Goal: Task Accomplishment & Management: Use online tool/utility

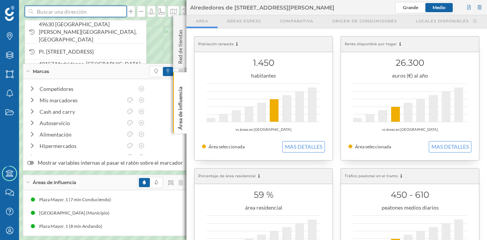
paste input "Pl. [STREET_ADDRESS][PERSON_NAME]"
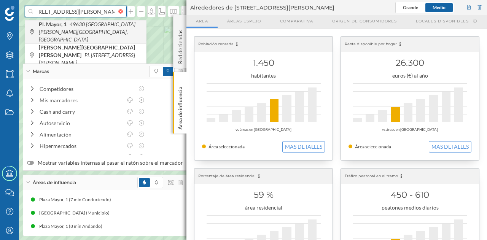
type input "Pl. [STREET_ADDRESS][PERSON_NAME]"
click at [89, 27] on icon "49630 [GEOGRAPHIC_DATA][PERSON_NAME][GEOGRAPHIC_DATA], [GEOGRAPHIC_DATA]" at bounding box center [87, 32] width 97 height 22
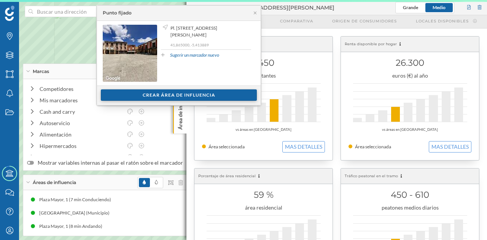
click at [168, 94] on div "Crear área de influencia" at bounding box center [179, 94] width 156 height 11
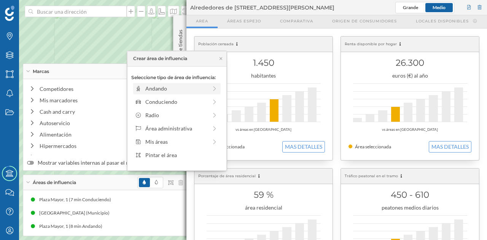
click at [157, 87] on div "Andando" at bounding box center [176, 88] width 62 height 8
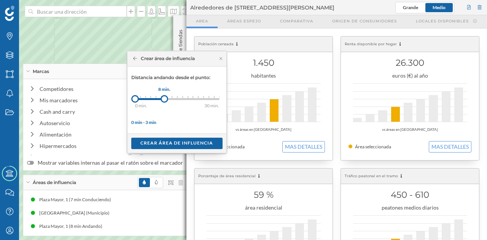
drag, startPoint x: 138, startPoint y: 97, endPoint x: 164, endPoint y: 98, distance: 25.5
click at [164, 98] on div at bounding box center [165, 99] width 8 height 8
click at [170, 145] on div "Crear área de influencia" at bounding box center [176, 142] width 91 height 11
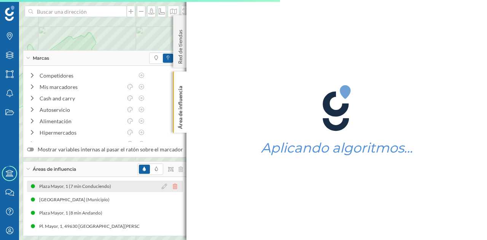
click at [173, 188] on icon at bounding box center [175, 186] width 5 height 5
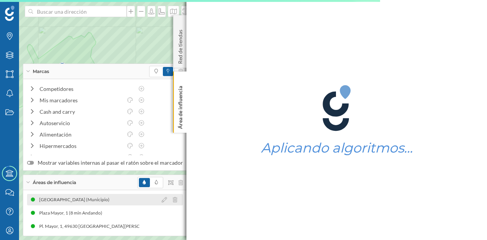
click at [173, 202] on icon at bounding box center [175, 199] width 5 height 5
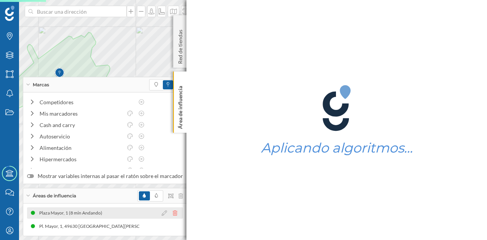
click at [173, 215] on icon at bounding box center [175, 212] width 5 height 5
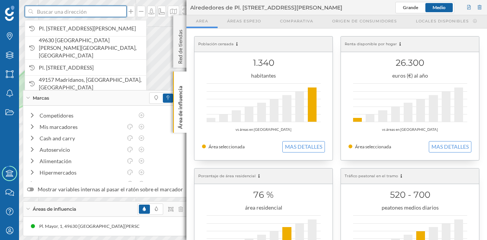
click at [73, 14] on input at bounding box center [75, 11] width 85 height 11
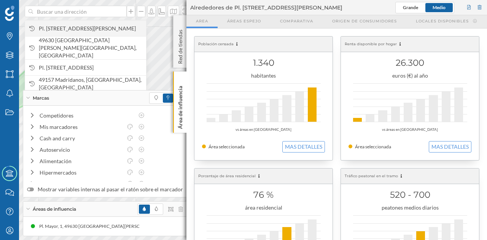
click at [74, 25] on span "Pl. [STREET_ADDRESS][PERSON_NAME]" at bounding box center [90, 29] width 103 height 8
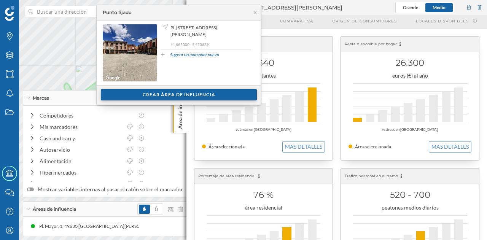
click at [157, 96] on div "Crear área de influencia" at bounding box center [179, 94] width 156 height 11
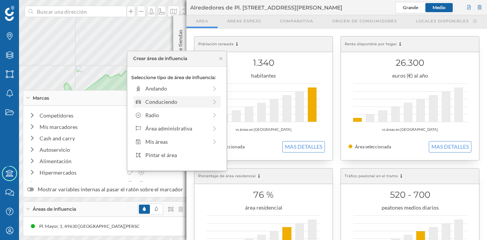
click at [161, 101] on div "Conduciendo" at bounding box center [176, 102] width 62 height 8
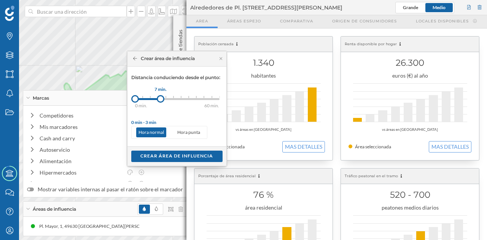
drag, startPoint x: 142, startPoint y: 96, endPoint x: 161, endPoint y: 99, distance: 18.5
click at [161, 99] on div at bounding box center [161, 99] width 8 height 8
click at [169, 156] on div "Crear área de influencia" at bounding box center [176, 155] width 91 height 11
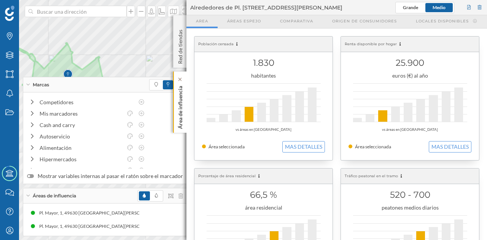
click at [183, 114] on p "Área de influencia" at bounding box center [180, 106] width 8 height 46
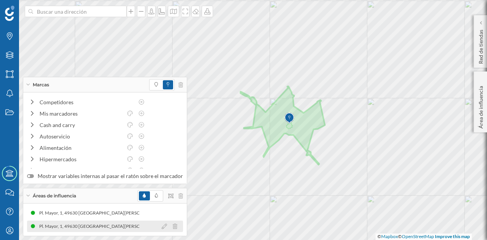
click at [100, 223] on div "Pl. Mayor, 1, 49630 [GEOGRAPHIC_DATA][PERSON_NAME][GEOGRAPHIC_DATA], [GEOGRAPHI…" at bounding box center [164, 227] width 262 height 8
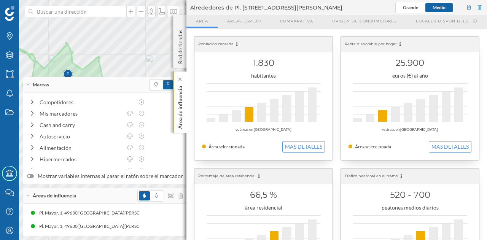
click at [181, 129] on p "Área de influencia" at bounding box center [180, 106] width 8 height 46
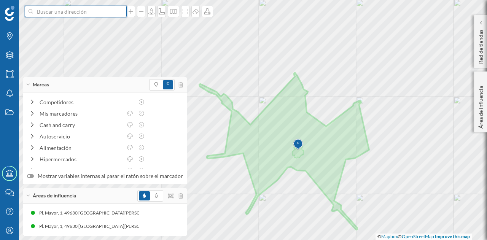
click at [94, 13] on input at bounding box center [75, 11] width 85 height 11
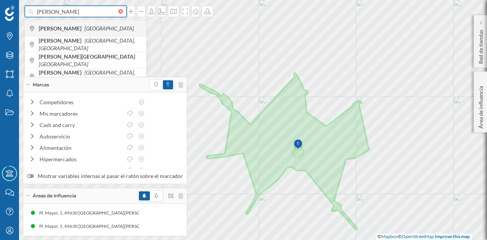
type input "[PERSON_NAME]"
click at [89, 23] on div "[PERSON_NAME][GEOGRAPHIC_DATA]" at bounding box center [85, 28] width 121 height 16
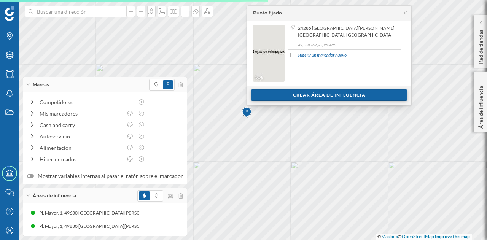
click at [290, 92] on div "Crear área de influencia" at bounding box center [329, 94] width 156 height 11
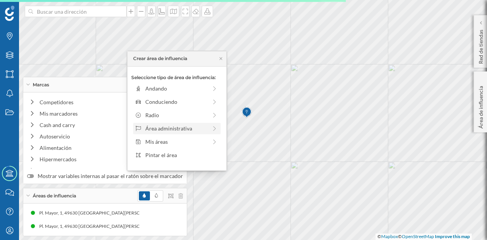
click at [181, 129] on div "Área administrativa" at bounding box center [176, 128] width 62 height 8
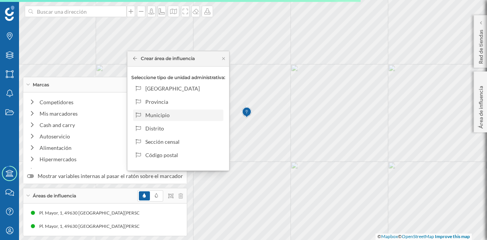
click at [170, 118] on div "Municipio" at bounding box center [182, 115] width 75 height 8
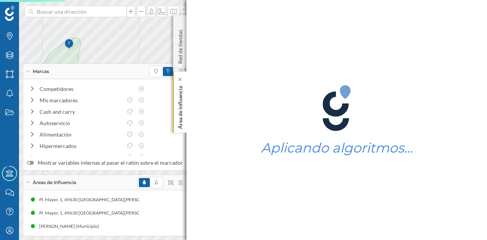
click at [181, 103] on p "Área de influencia" at bounding box center [180, 106] width 8 height 46
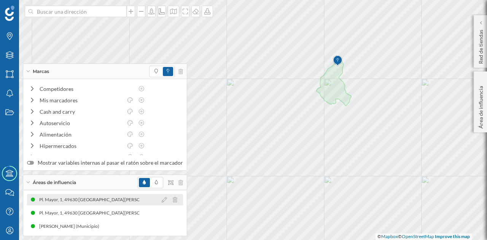
click at [115, 203] on div "Pl. Mayor, 1, 49630 [GEOGRAPHIC_DATA][PERSON_NAME][GEOGRAPHIC_DATA], [GEOGRAPHI…" at bounding box center [135, 200] width 253 height 8
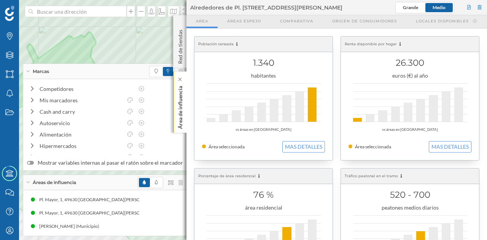
click at [183, 106] on p "Área de influencia" at bounding box center [180, 106] width 8 height 46
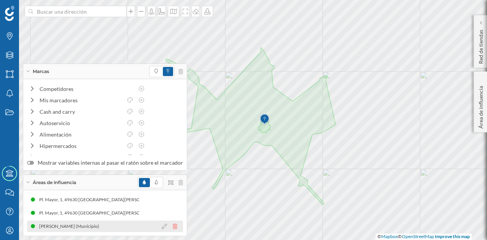
click at [173, 228] on icon at bounding box center [175, 226] width 5 height 5
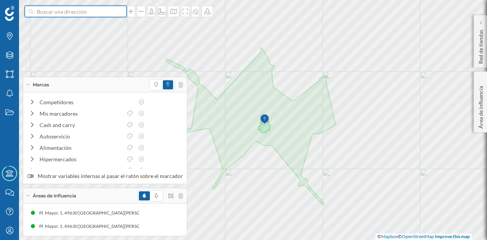
click at [100, 16] on input at bounding box center [75, 11] width 85 height 11
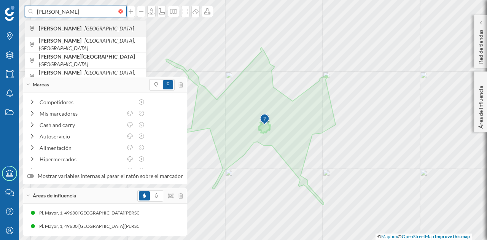
type input "[PERSON_NAME]"
click at [93, 25] on span "[PERSON_NAME][GEOGRAPHIC_DATA]" at bounding box center [90, 29] width 103 height 8
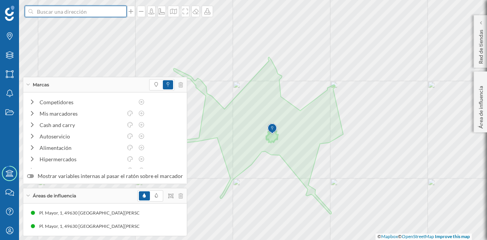
click at [110, 14] on input at bounding box center [75, 11] width 85 height 11
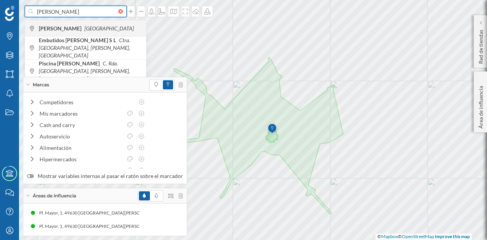
type input "[PERSON_NAME]"
click at [83, 27] on b "[PERSON_NAME]" at bounding box center [61, 28] width 45 height 6
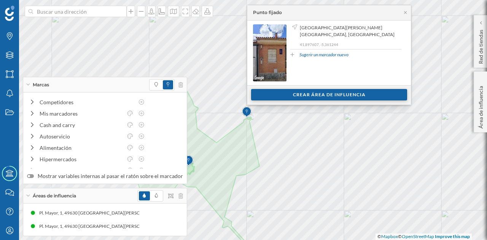
click at [262, 99] on div "Crear área de influencia" at bounding box center [329, 94] width 156 height 11
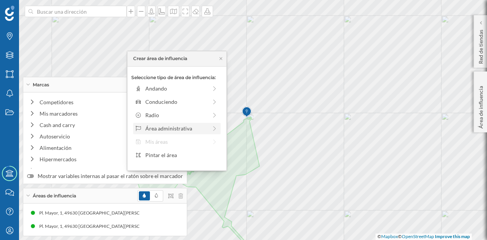
click at [169, 126] on div "Área administrativa" at bounding box center [176, 128] width 62 height 8
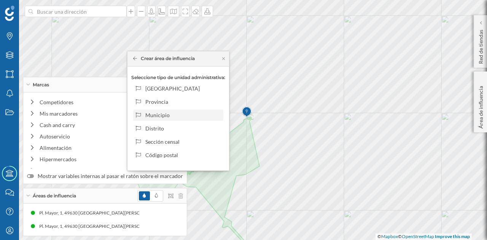
click at [190, 113] on div "Municipio" at bounding box center [182, 115] width 75 height 8
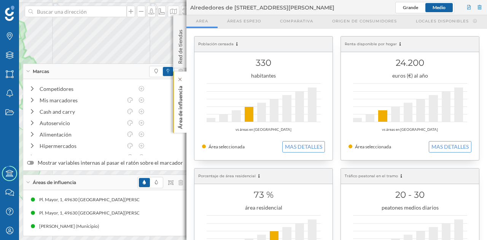
click at [183, 109] on p "Área de influencia" at bounding box center [180, 106] width 8 height 46
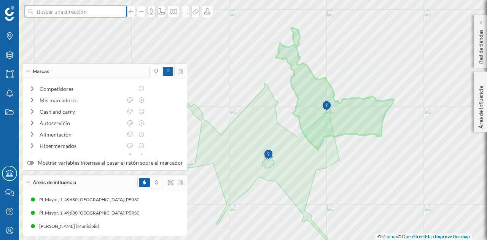
click at [92, 14] on input at bounding box center [75, 11] width 85 height 11
type input "[PERSON_NAME]"
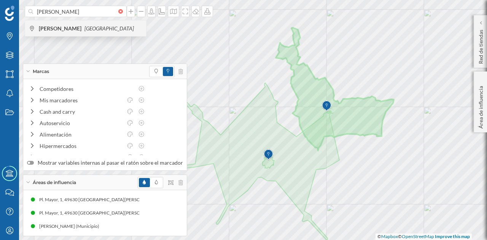
click at [89, 25] on span "[PERSON_NAME] [GEOGRAPHIC_DATA]" at bounding box center [90, 29] width 103 height 8
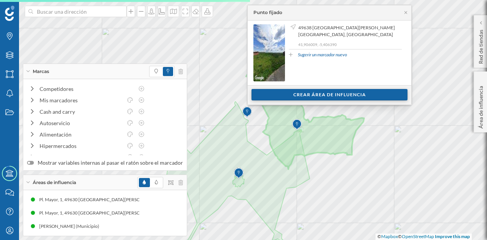
click at [295, 98] on div "Crear área de influencia" at bounding box center [329, 94] width 156 height 11
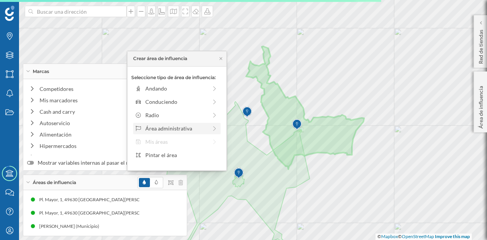
click at [182, 127] on div "Área administrativa" at bounding box center [176, 128] width 62 height 8
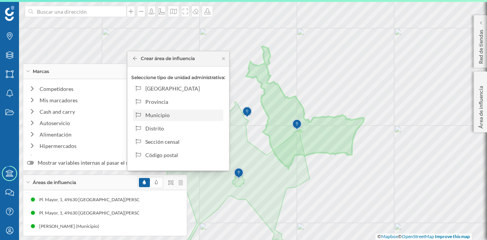
click at [181, 111] on div "Municipio" at bounding box center [182, 115] width 75 height 8
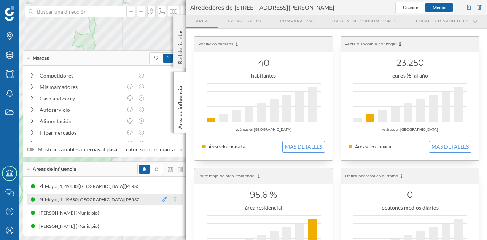
click at [162, 200] on icon at bounding box center [164, 199] width 5 height 5
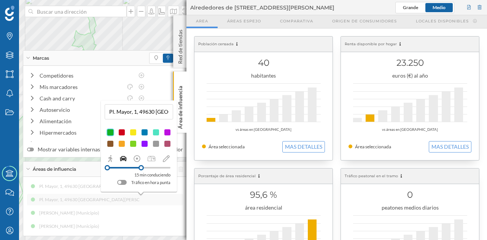
drag, startPoint x: 124, startPoint y: 166, endPoint x: 141, endPoint y: 167, distance: 17.5
click at [141, 167] on div at bounding box center [140, 167] width 5 height 5
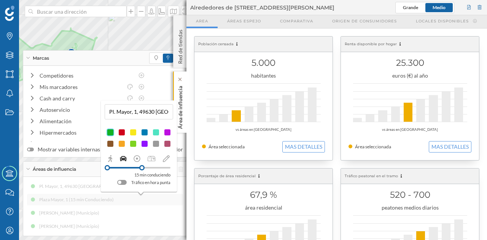
click at [183, 124] on p "Área de influencia" at bounding box center [180, 106] width 8 height 46
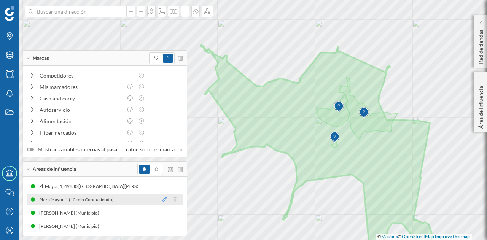
click at [162, 199] on icon at bounding box center [164, 199] width 5 height 5
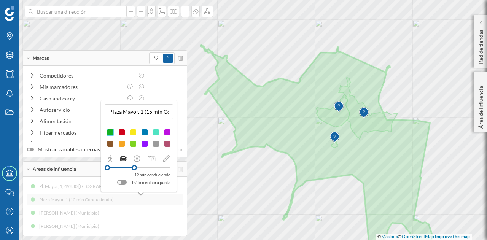
drag, startPoint x: 141, startPoint y: 167, endPoint x: 134, endPoint y: 167, distance: 6.5
click at [134, 167] on div at bounding box center [134, 167] width 5 height 5
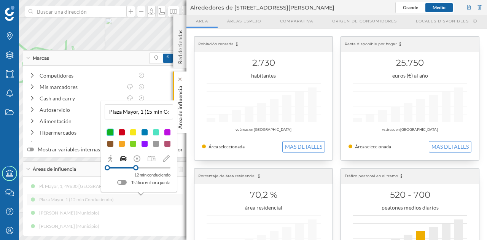
click at [181, 113] on p "Área de influencia" at bounding box center [180, 106] width 8 height 46
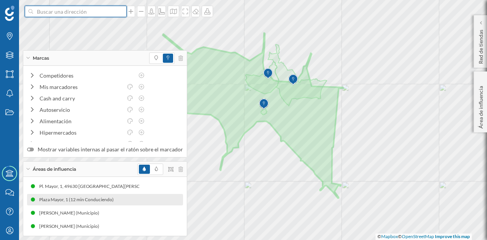
click at [83, 13] on input at bounding box center [75, 11] width 85 height 11
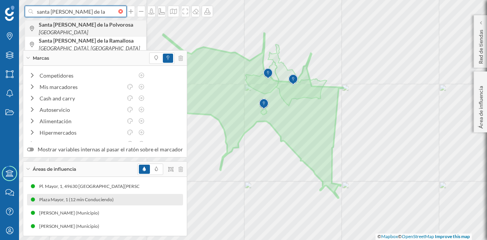
type input "santa [PERSON_NAME] de la"
click at [81, 25] on b "Santa [PERSON_NAME] de la Polvorosa" at bounding box center [87, 24] width 96 height 6
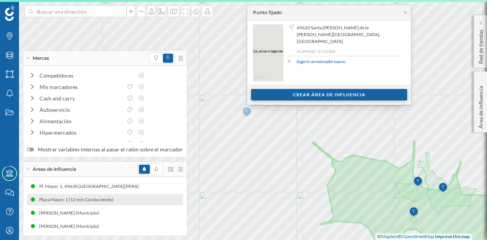
click at [259, 98] on div "Crear área de influencia" at bounding box center [329, 94] width 156 height 11
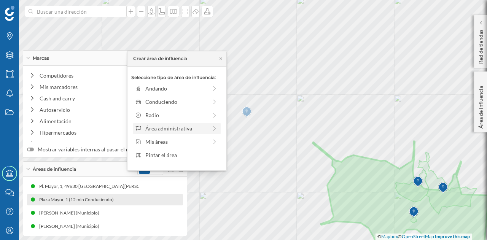
click at [165, 130] on div "Área administrativa" at bounding box center [176, 128] width 62 height 8
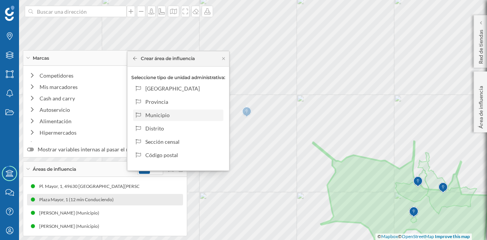
click at [164, 116] on div "Municipio" at bounding box center [182, 115] width 75 height 8
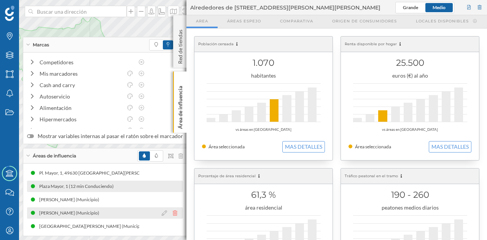
click at [173, 212] on icon at bounding box center [175, 212] width 5 height 5
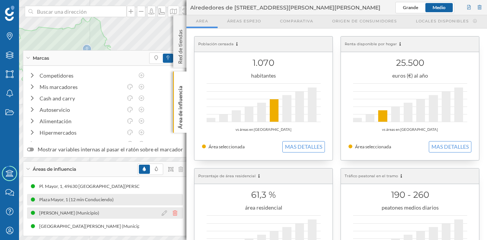
click at [173, 215] on icon at bounding box center [175, 212] width 5 height 5
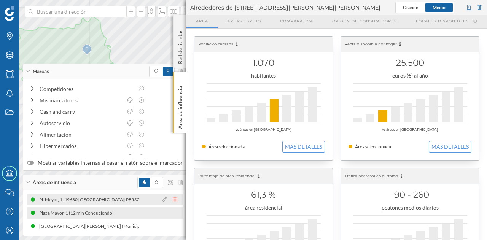
click at [173, 199] on icon at bounding box center [175, 199] width 5 height 5
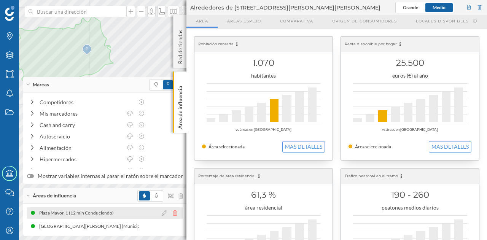
click at [173, 213] on icon at bounding box center [175, 212] width 5 height 5
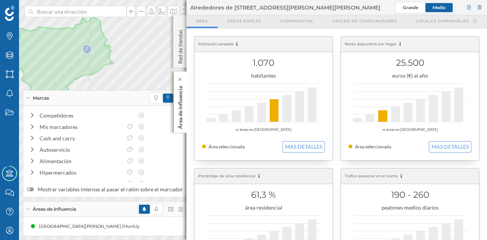
click at [180, 105] on p "Área de influencia" at bounding box center [180, 106] width 8 height 46
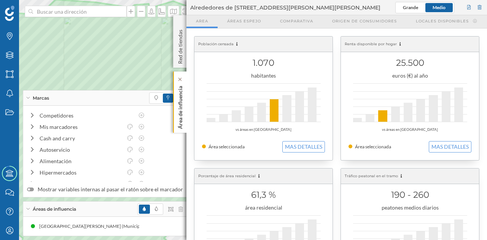
click at [181, 114] on p "Área de influencia" at bounding box center [180, 106] width 8 height 46
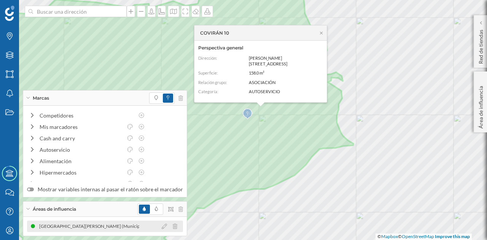
click at [135, 229] on div "[GEOGRAPHIC_DATA][PERSON_NAME] (Municipio)" at bounding box center [105, 226] width 156 height 11
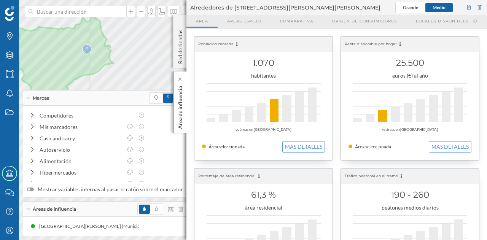
click at [180, 111] on p "Área de influencia" at bounding box center [180, 106] width 8 height 46
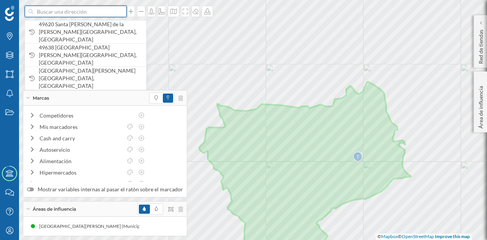
click at [99, 16] on input at bounding box center [75, 11] width 85 height 11
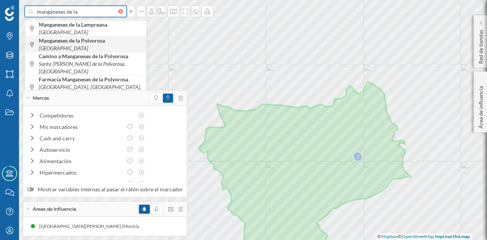
type input "manganeses de la"
click at [100, 41] on b "Manganeses de la Polvorosa" at bounding box center [73, 40] width 68 height 6
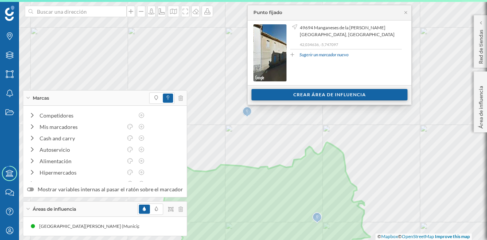
click at [304, 98] on div "Crear área de influencia" at bounding box center [329, 94] width 156 height 11
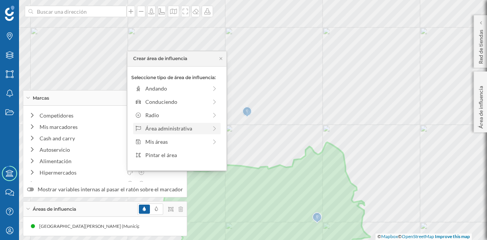
click at [189, 126] on div "Área administrativa" at bounding box center [176, 128] width 62 height 8
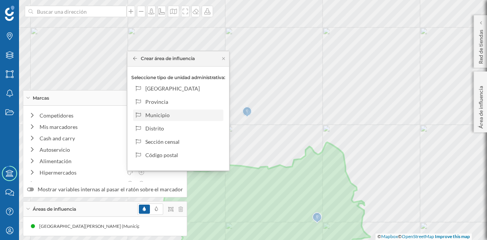
click at [180, 114] on div "Municipio" at bounding box center [182, 115] width 75 height 8
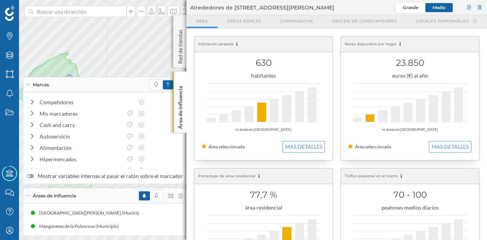
click at [179, 103] on p "Área de influencia" at bounding box center [180, 106] width 8 height 46
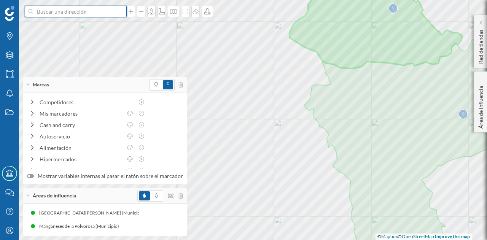
click at [101, 14] on input at bounding box center [75, 11] width 85 height 11
type input "colinas de trasmont"
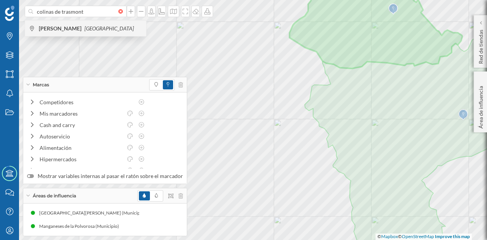
click at [101, 23] on div "Colinas [PERSON_NAME] [GEOGRAPHIC_DATA]" at bounding box center [85, 28] width 121 height 16
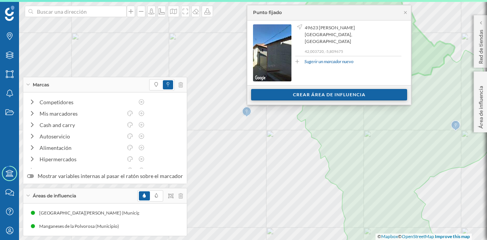
click at [265, 98] on div "Crear área de influencia" at bounding box center [329, 94] width 156 height 11
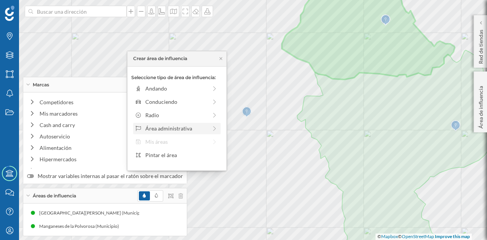
click at [180, 129] on div "Área administrativa" at bounding box center [176, 128] width 62 height 8
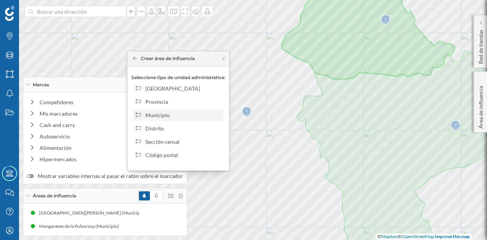
click at [180, 116] on div "Municipio" at bounding box center [182, 115] width 75 height 8
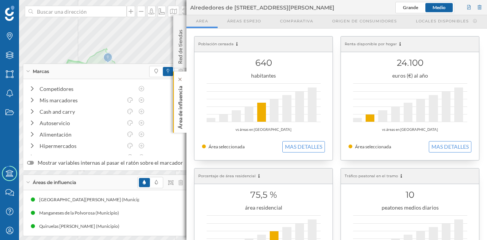
click at [181, 122] on p "Área de influencia" at bounding box center [180, 106] width 8 height 46
click at [186, 111] on div "Área de influencia" at bounding box center [179, 102] width 13 height 61
click at [185, 114] on div "Área de influencia" at bounding box center [179, 102] width 13 height 61
click at [183, 113] on p "Área de influencia" at bounding box center [180, 106] width 8 height 46
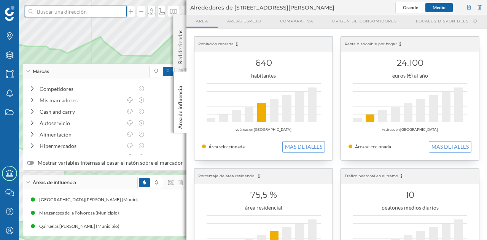
click at [64, 14] on input at bounding box center [75, 11] width 85 height 11
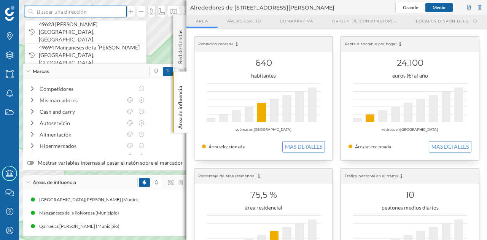
paste input "Plaza Mayor, s/n, 49620 [GEOGRAPHIC_DATA][PERSON_NAME][PERSON_NAME][GEOGRAPHIC_…"
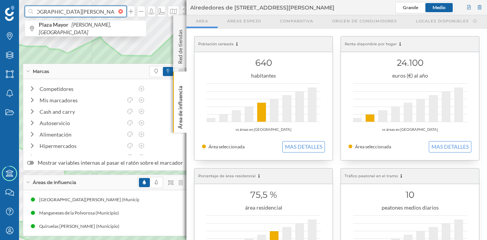
click at [47, 14] on input "Plaza Mayor, s/n, 49620 [GEOGRAPHIC_DATA][PERSON_NAME][PERSON_NAME][GEOGRAPHIC_…" at bounding box center [75, 11] width 85 height 11
type input "Plaza Mayor, s/n, 49620 [GEOGRAPHIC_DATA][PERSON_NAME][PERSON_NAME][GEOGRAPHIC_…"
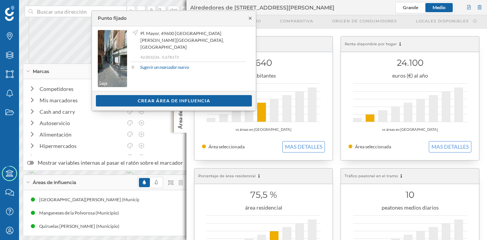
click at [250, 17] on icon at bounding box center [250, 18] width 6 height 5
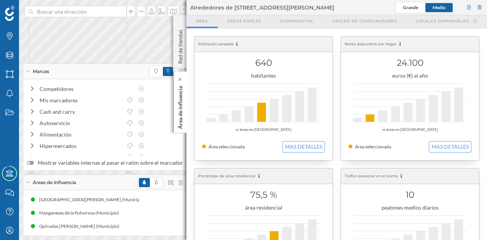
click at [181, 115] on p "Área de influencia" at bounding box center [180, 106] width 8 height 46
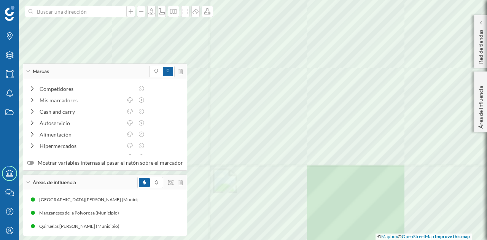
click at [395, 9] on div at bounding box center [395, 9] width 0 height 0
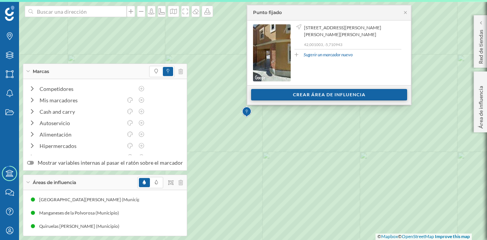
click at [297, 94] on div "Crear área de influencia" at bounding box center [329, 94] width 156 height 11
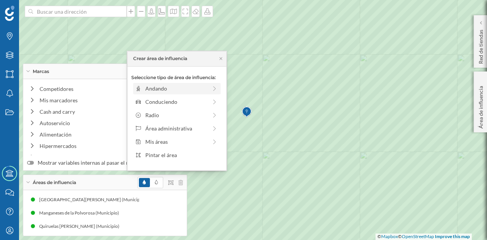
click at [176, 84] on div "Andando" at bounding box center [176, 88] width 62 height 8
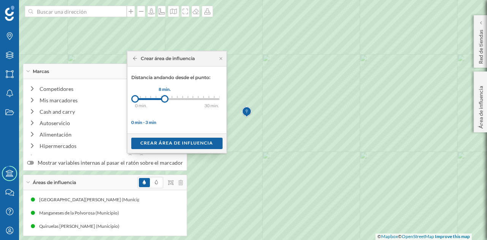
drag, startPoint x: 142, startPoint y: 98, endPoint x: 164, endPoint y: 98, distance: 22.1
click at [164, 98] on div at bounding box center [165, 99] width 8 height 8
click at [172, 138] on div "Crear área de influencia" at bounding box center [176, 142] width 91 height 11
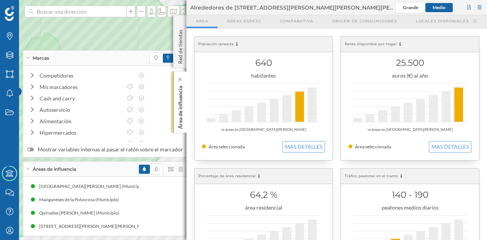
click at [178, 96] on p "Área de influencia" at bounding box center [180, 106] width 8 height 46
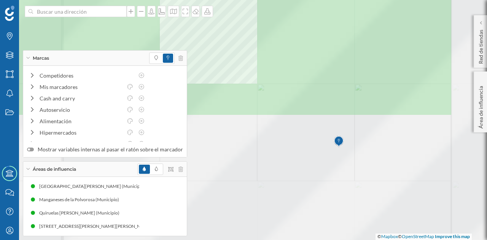
click at [198, 0] on html "Marcas Capas Áreas Notificaciones Estados Academy Contacta con nosotros Centro …" at bounding box center [243, 120] width 487 height 240
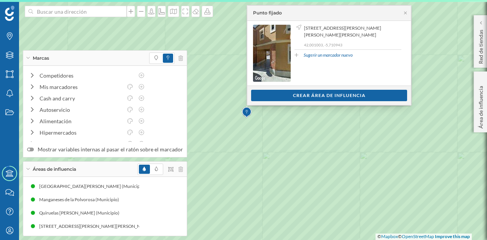
click at [298, 101] on div "Ver clientes Crear área de influencia" at bounding box center [329, 95] width 164 height 19
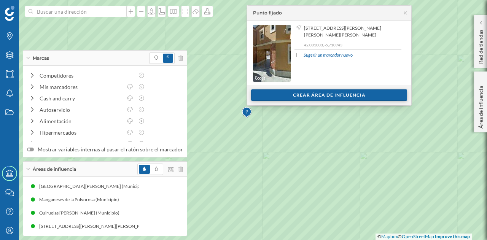
click at [296, 97] on div "Crear área de influencia" at bounding box center [329, 94] width 156 height 11
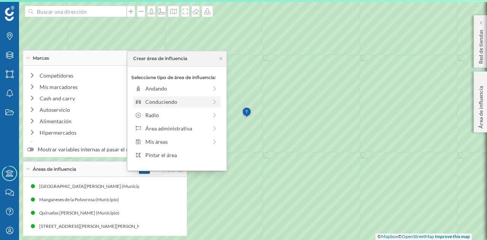
click at [181, 100] on div "Conduciendo" at bounding box center [176, 102] width 62 height 8
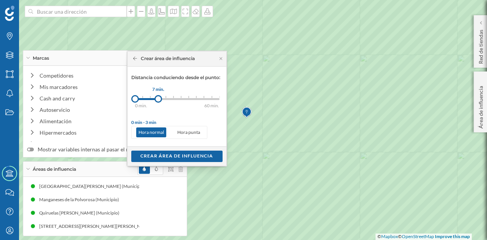
drag, startPoint x: 145, startPoint y: 98, endPoint x: 158, endPoint y: 97, distance: 12.9
click at [158, 97] on div at bounding box center [158, 99] width 8 height 8
click at [175, 153] on div "Crear área de influencia" at bounding box center [176, 155] width 91 height 11
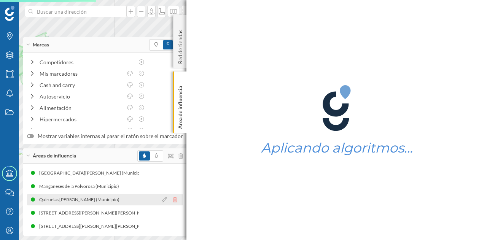
click at [173, 199] on icon at bounding box center [175, 199] width 5 height 5
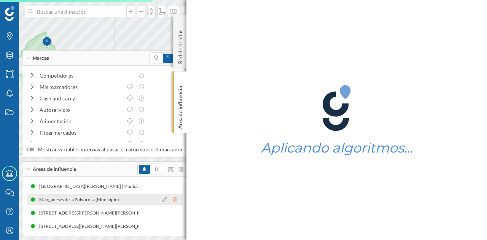
click at [173, 202] on icon at bounding box center [175, 199] width 5 height 5
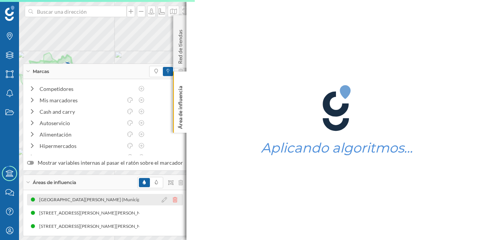
click at [173, 199] on icon at bounding box center [175, 199] width 5 height 5
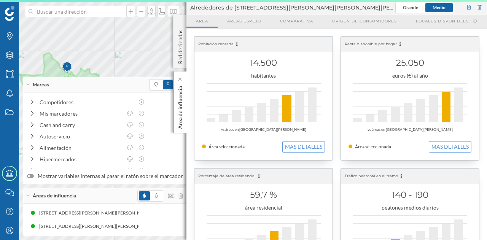
click at [176, 118] on p "Área de influencia" at bounding box center [180, 106] width 8 height 46
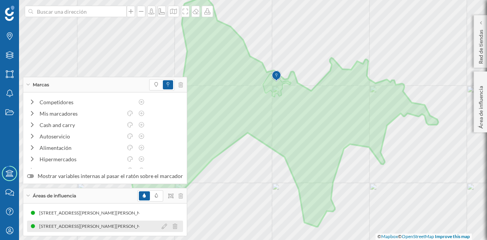
click at [127, 227] on div "[STREET_ADDRESS][PERSON_NAME][PERSON_NAME][PERSON_NAME] (7 min Conduciendo)" at bounding box center [131, 227] width 195 height 8
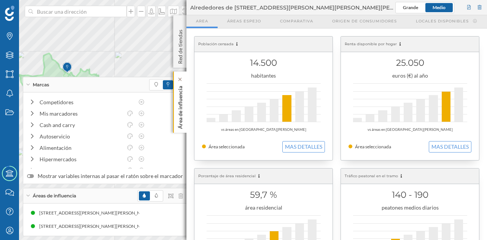
click at [180, 124] on p "Área de influencia" at bounding box center [180, 106] width 8 height 46
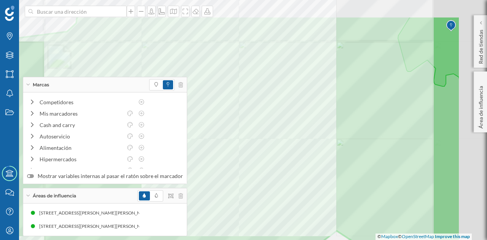
click at [483, 103] on div at bounding box center [483, 103] width 0 height 0
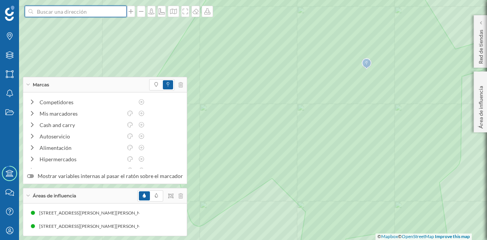
click at [103, 13] on input at bounding box center [75, 11] width 85 height 11
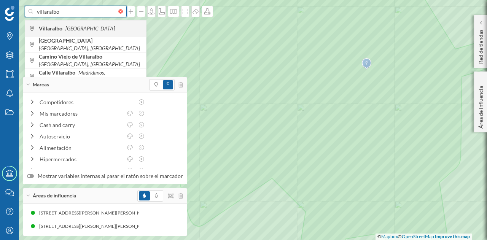
type input "villaralbo"
click at [94, 34] on div "Villaralbo [GEOGRAPHIC_DATA]" at bounding box center [85, 28] width 121 height 16
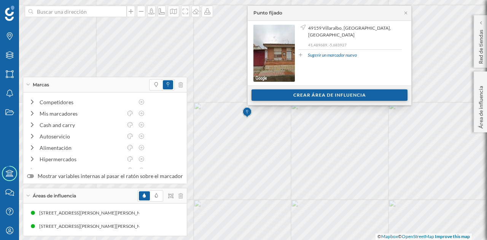
click at [263, 95] on div "Crear área de influencia" at bounding box center [329, 94] width 156 height 11
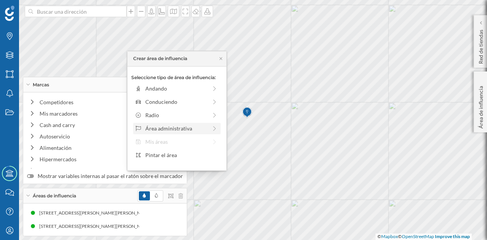
click at [169, 125] on div "Área administrativa" at bounding box center [176, 128] width 62 height 8
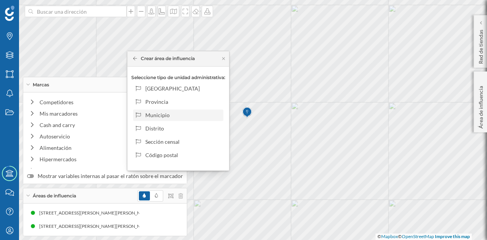
click at [171, 114] on div "Municipio" at bounding box center [182, 115] width 75 height 8
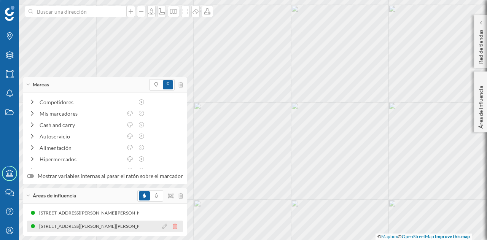
click at [173, 227] on icon at bounding box center [175, 226] width 5 height 5
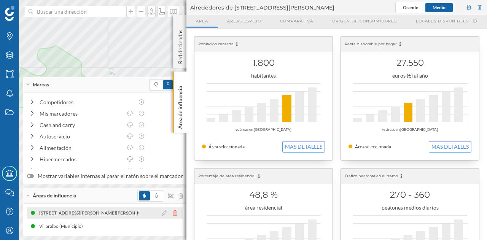
click at [173, 213] on icon at bounding box center [175, 212] width 5 height 5
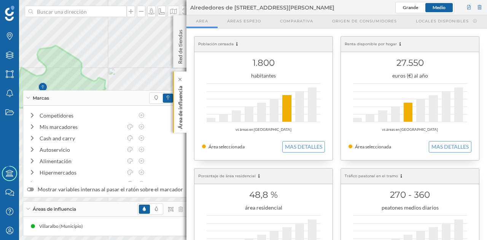
click at [181, 103] on p "Área de influencia" at bounding box center [180, 106] width 8 height 46
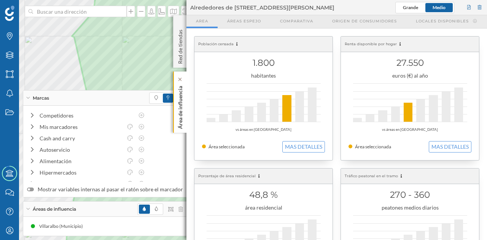
click at [182, 105] on p "Área de influencia" at bounding box center [180, 106] width 8 height 46
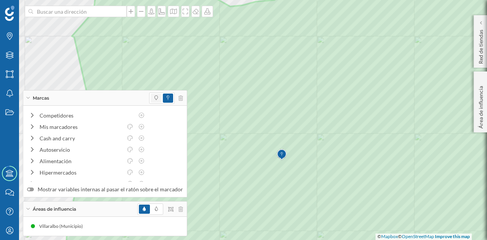
click at [155, 99] on span at bounding box center [156, 98] width 11 height 9
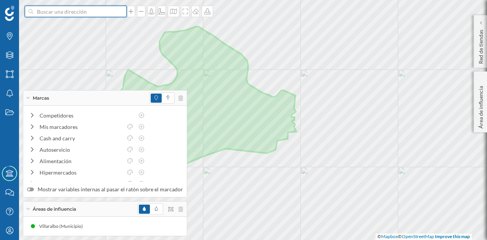
click at [104, 16] on input at bounding box center [75, 11] width 85 height 11
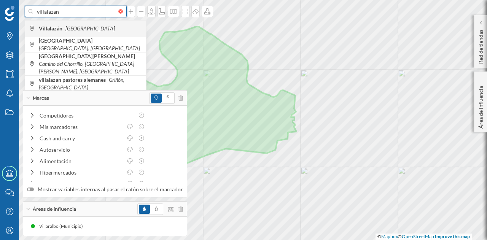
type input "villalazan"
click at [101, 27] on span "Villalazán [GEOGRAPHIC_DATA]" at bounding box center [90, 29] width 103 height 8
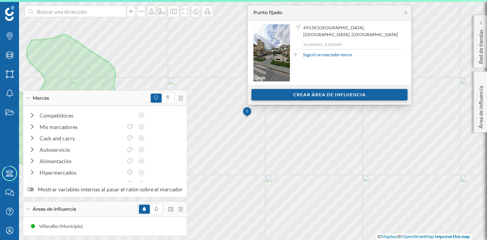
click at [268, 95] on div "Crear área de influencia" at bounding box center [329, 94] width 156 height 11
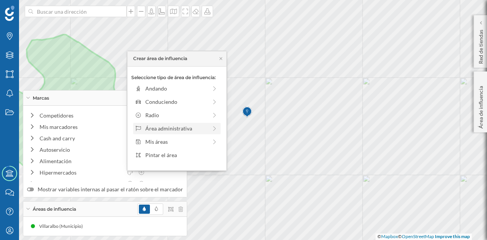
click at [165, 126] on div "Área administrativa" at bounding box center [176, 128] width 62 height 8
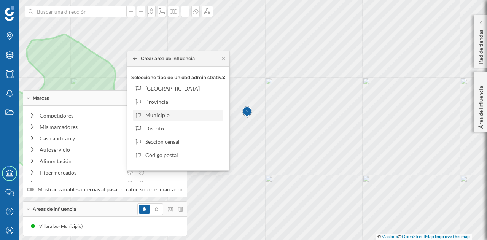
click at [170, 113] on div "Municipio" at bounding box center [182, 115] width 75 height 8
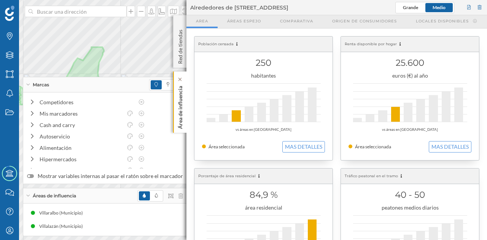
click at [183, 111] on p "Área de influencia" at bounding box center [180, 106] width 8 height 46
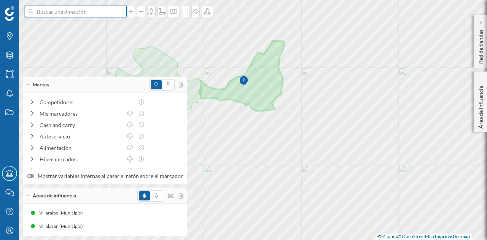
click at [77, 10] on input at bounding box center [75, 11] width 85 height 11
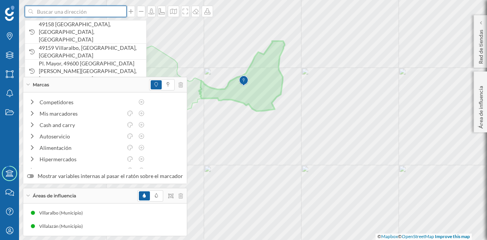
paste input "Pl. [PERSON_NAME][STREET_ADDRESS]"
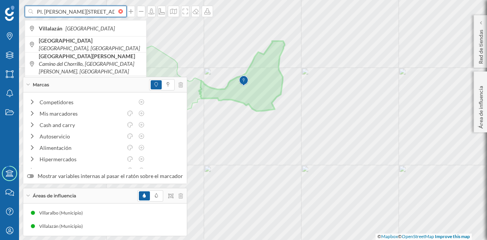
scroll to position [0, 29]
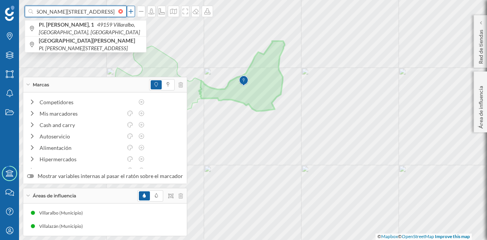
type input "Pl. [PERSON_NAME][STREET_ADDRESS]"
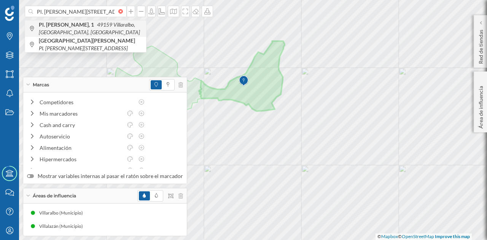
click at [90, 33] on span "Pl. Amílcar [STREET_ADDRESS]" at bounding box center [90, 28] width 103 height 15
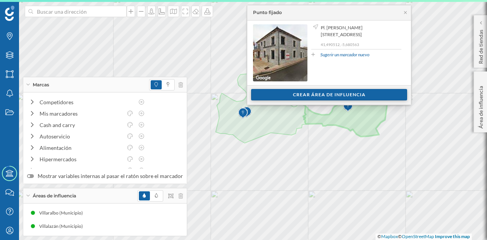
click at [267, 93] on div "Crear área de influencia" at bounding box center [329, 94] width 156 height 11
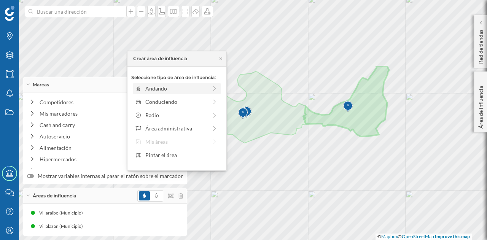
click at [169, 87] on div "Andando" at bounding box center [176, 88] width 62 height 8
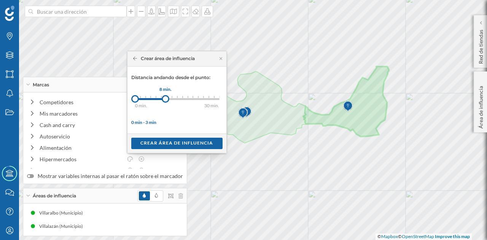
drag, startPoint x: 142, startPoint y: 98, endPoint x: 166, endPoint y: 99, distance: 23.6
click at [166, 99] on div at bounding box center [166, 99] width 8 height 8
click at [174, 143] on div "Crear área de influencia" at bounding box center [176, 142] width 91 height 11
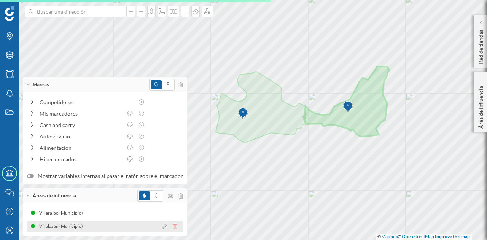
click at [173, 227] on icon at bounding box center [175, 226] width 5 height 5
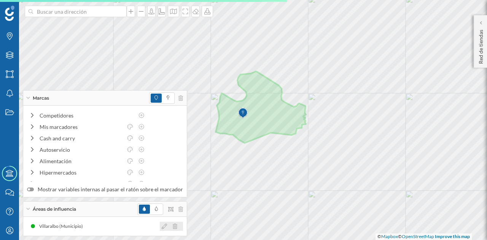
click at [173, 227] on icon at bounding box center [175, 226] width 5 height 5
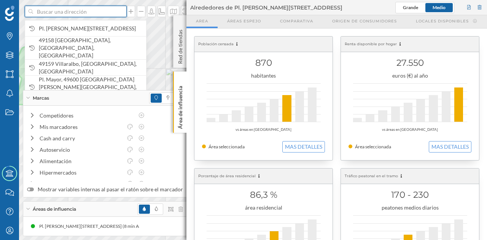
click at [78, 11] on input at bounding box center [75, 11] width 85 height 11
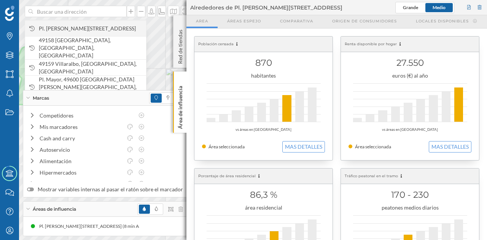
click at [77, 26] on span "Pl. [PERSON_NAME][STREET_ADDRESS]" at bounding box center [90, 29] width 103 height 8
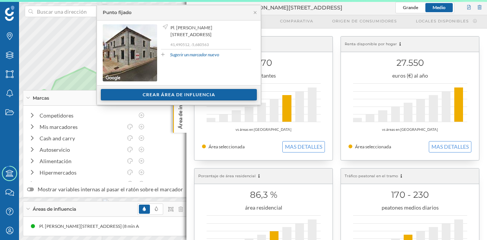
click at [136, 92] on div "Crear área de influencia" at bounding box center [179, 94] width 156 height 11
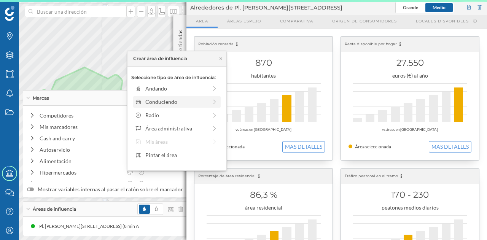
click at [160, 97] on div "Conduciendo" at bounding box center [176, 101] width 87 height 11
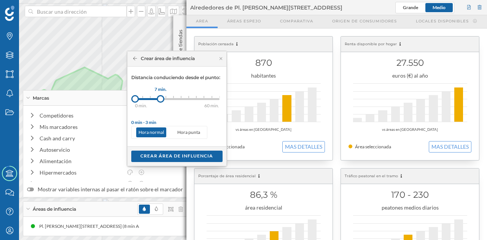
drag, startPoint x: 141, startPoint y: 100, endPoint x: 161, endPoint y: 100, distance: 19.4
click at [161, 100] on div at bounding box center [161, 99] width 8 height 8
click at [178, 153] on div "Crear área de influencia" at bounding box center [176, 155] width 91 height 11
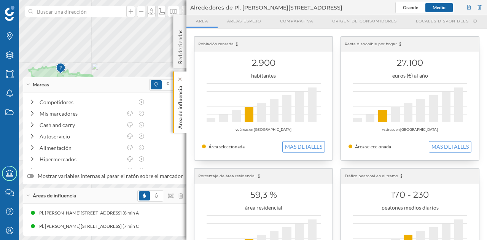
click at [183, 103] on p "Área de influencia" at bounding box center [180, 106] width 8 height 46
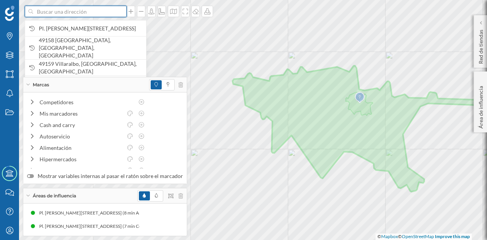
click at [65, 11] on input at bounding box center [75, 11] width 85 height 11
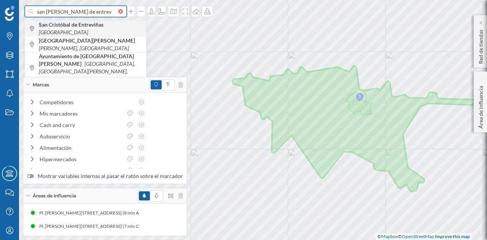
type input "san [PERSON_NAME] de entrev"
click at [87, 25] on b "San Cristóbal de Entreviñas" at bounding box center [72, 24] width 67 height 6
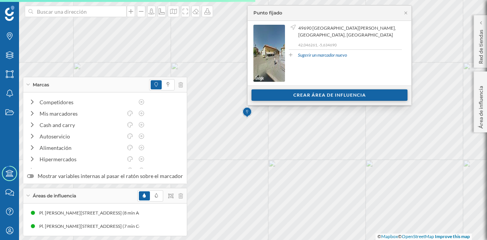
click at [289, 95] on div "Crear área de influencia" at bounding box center [329, 94] width 156 height 11
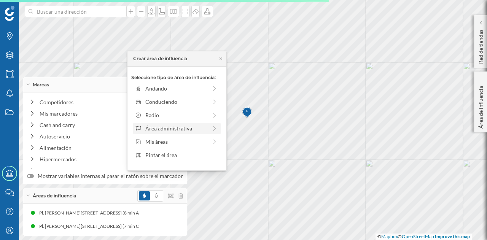
click at [180, 125] on div "Área administrativa" at bounding box center [176, 128] width 62 height 8
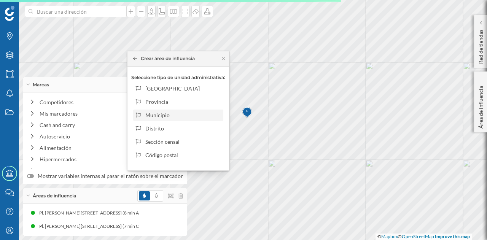
click at [173, 113] on div "Municipio" at bounding box center [182, 115] width 75 height 8
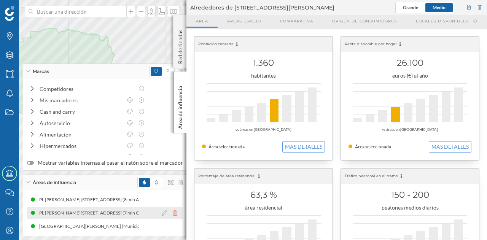
click at [173, 214] on icon at bounding box center [175, 212] width 5 height 5
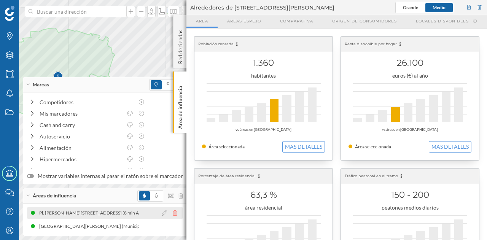
click at [173, 213] on icon at bounding box center [175, 212] width 5 height 5
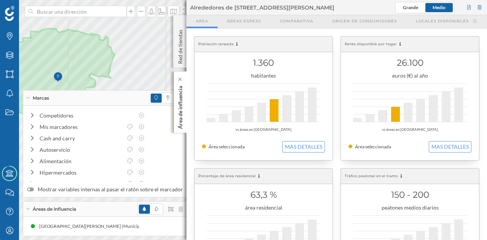
click at [186, 113] on div "Área de influencia" at bounding box center [179, 102] width 13 height 61
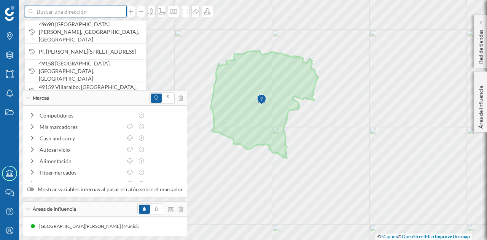
click at [79, 11] on input at bounding box center [75, 11] width 85 height 11
paste input "[STREET_ADDRESS][PERSON_NAME]"
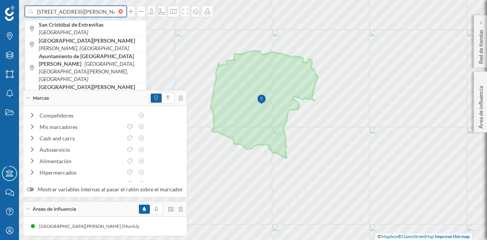
scroll to position [0, 59]
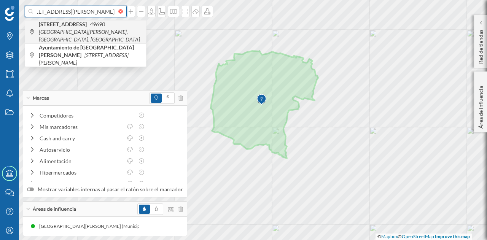
type input "[STREET_ADDRESS][PERSON_NAME]"
click at [105, 25] on icon "49690 [GEOGRAPHIC_DATA][PERSON_NAME], [GEOGRAPHIC_DATA], [GEOGRAPHIC_DATA]" at bounding box center [89, 32] width 101 height 22
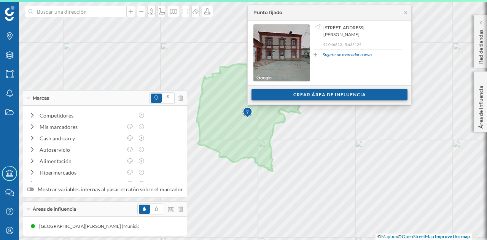
click at [290, 95] on div "Crear área de influencia" at bounding box center [329, 94] width 156 height 11
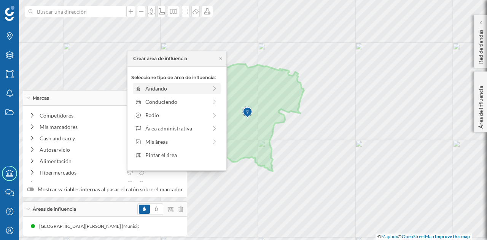
click at [174, 88] on div "Andando" at bounding box center [176, 88] width 62 height 8
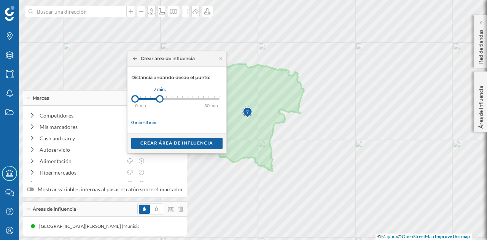
drag, startPoint x: 139, startPoint y: 95, endPoint x: 161, endPoint y: 99, distance: 21.7
click at [161, 99] on div at bounding box center [160, 99] width 8 height 8
click at [175, 143] on div "Crear área de influencia" at bounding box center [176, 142] width 91 height 11
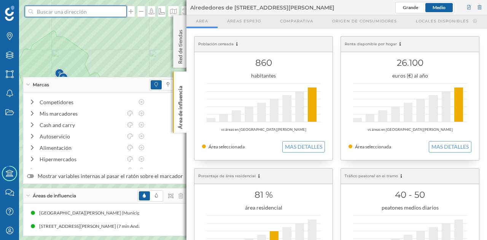
click at [92, 12] on input at bounding box center [75, 11] width 85 height 11
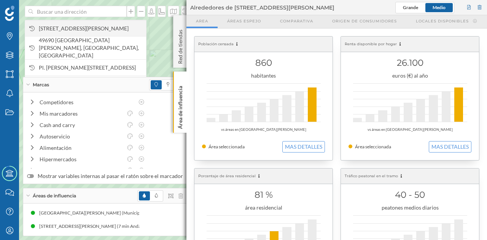
click at [95, 31] on span "[STREET_ADDRESS][PERSON_NAME]" at bounding box center [90, 29] width 103 height 8
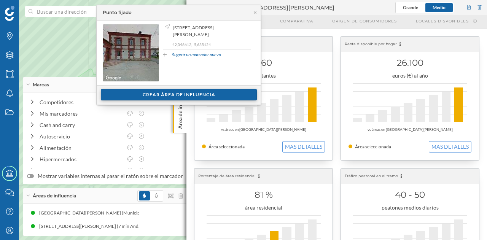
click at [174, 91] on div "Crear área de influencia" at bounding box center [179, 94] width 156 height 11
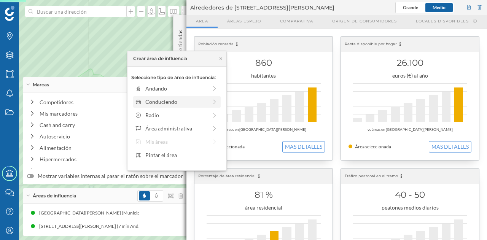
click at [162, 103] on div "Conduciendo" at bounding box center [176, 102] width 62 height 8
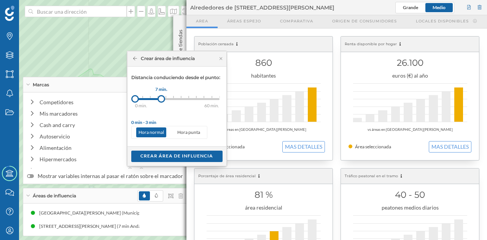
drag, startPoint x: 142, startPoint y: 99, endPoint x: 161, endPoint y: 100, distance: 19.1
click at [161, 100] on div at bounding box center [161, 99] width 8 height 8
click at [172, 155] on div "Crear área de influencia" at bounding box center [176, 155] width 91 height 11
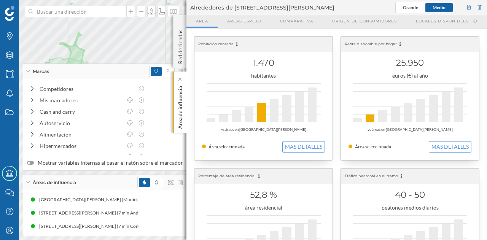
click at [180, 108] on p "Área de influencia" at bounding box center [180, 106] width 8 height 46
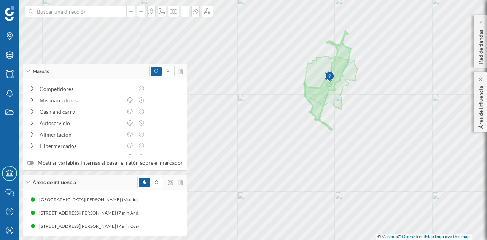
click at [475, 98] on div "Marcas Capas Áreas Notificaciones Estados Academy Contacta con nosotros Centro …" at bounding box center [243, 120] width 487 height 240
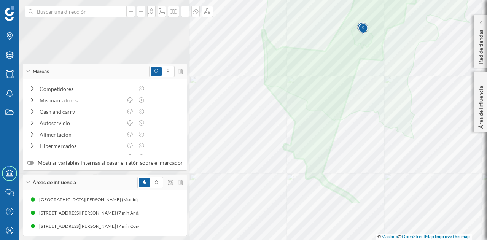
click at [486, 40] on div "Marcas Capas Áreas Notificaciones Estados Academy Contacta con nosotros Centro …" at bounding box center [243, 120] width 487 height 240
